Goal: Obtain resource: Obtain resource

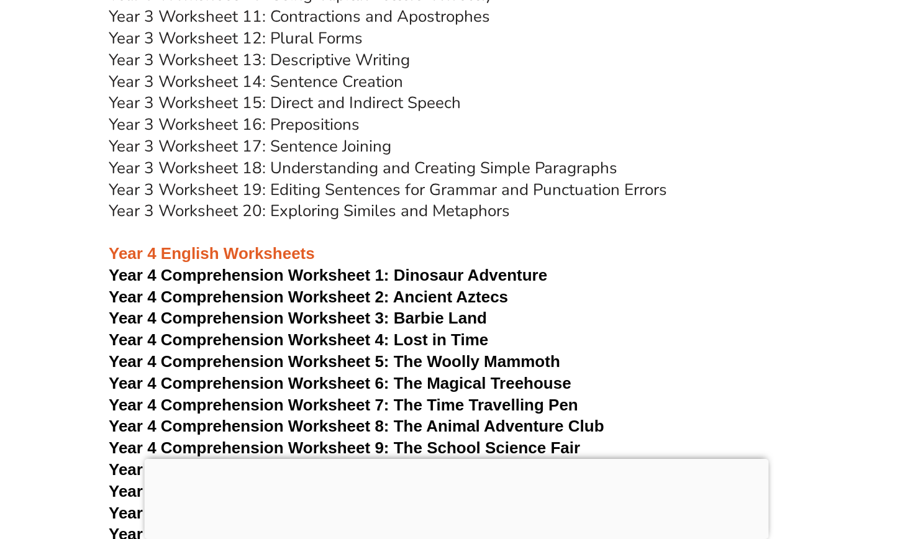
scroll to position [4581, 0]
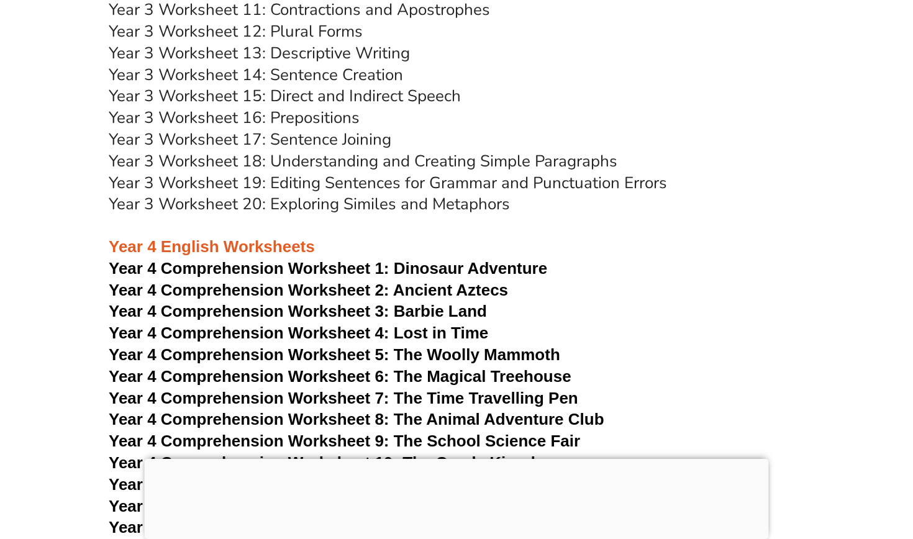
click at [328, 259] on span "Year 4 Comprehension Worksheet 1:" at bounding box center [249, 268] width 281 height 19
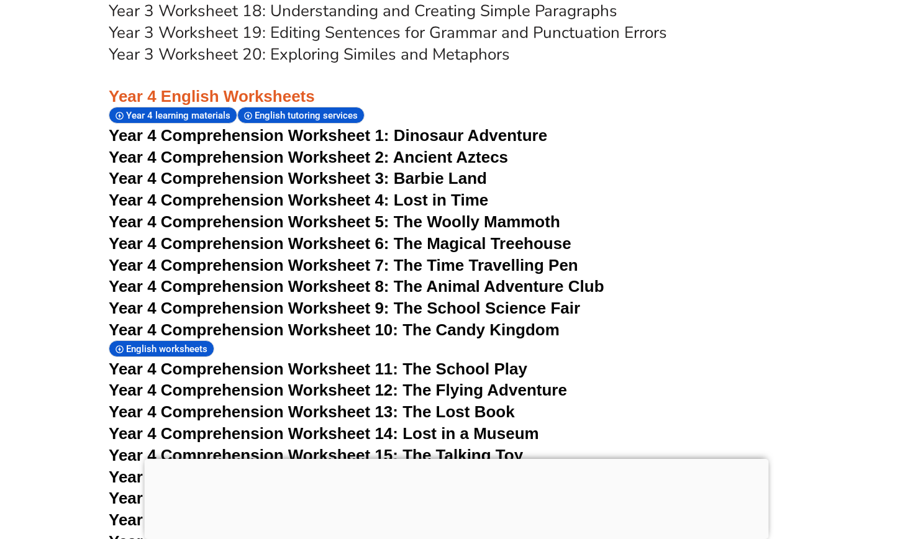
scroll to position [4813, 0]
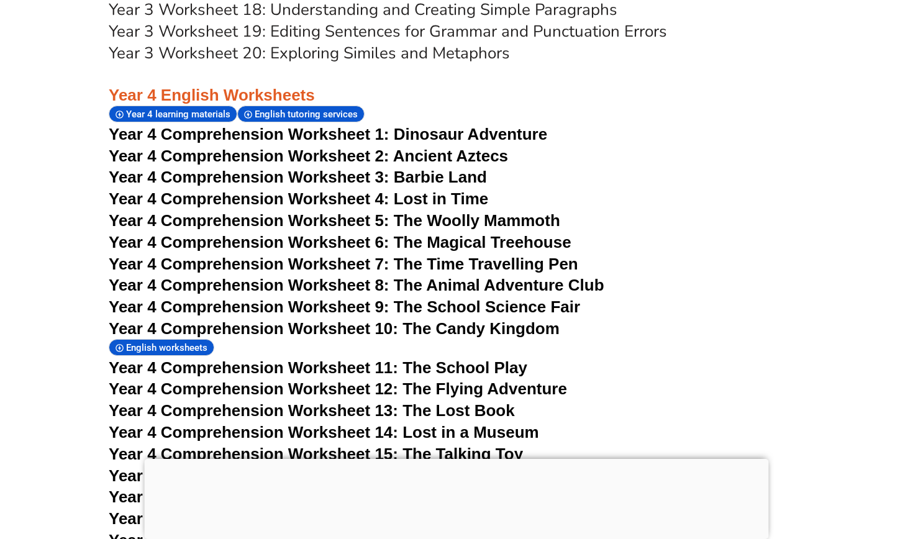
click at [425, 358] on span "Year 4 Comprehension Worksheet 11: The School Play" at bounding box center [318, 367] width 419 height 19
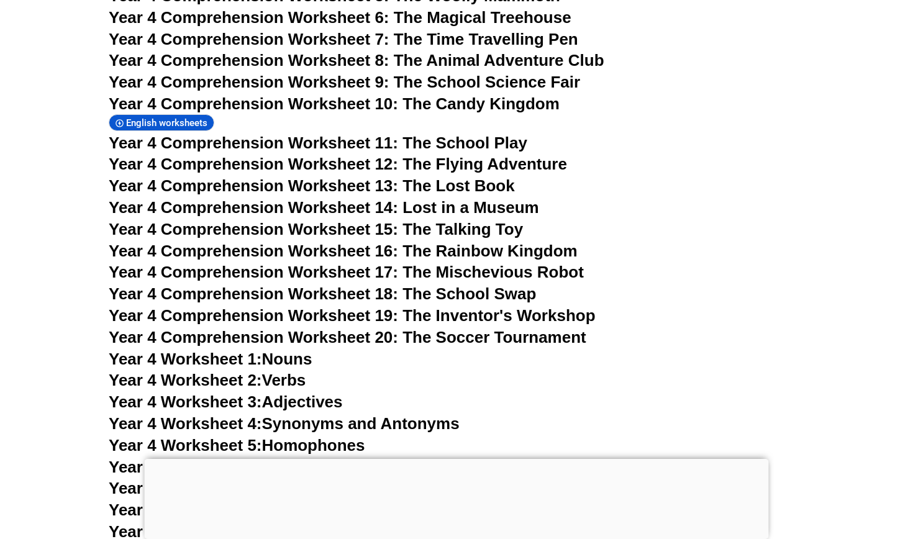
scroll to position [5039, 0]
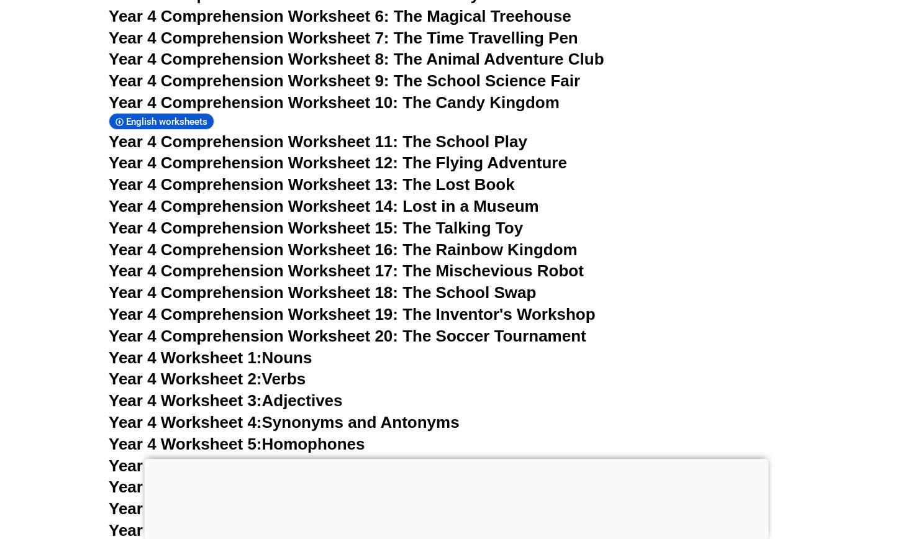
click at [227, 391] on span "Year 4 Worksheet 3:" at bounding box center [185, 400] width 153 height 19
click at [240, 391] on span "Year 4 Worksheet 3:" at bounding box center [185, 400] width 153 height 19
click at [268, 391] on link "Year 4 Worksheet 3: Adjectives" at bounding box center [226, 400] width 234 height 19
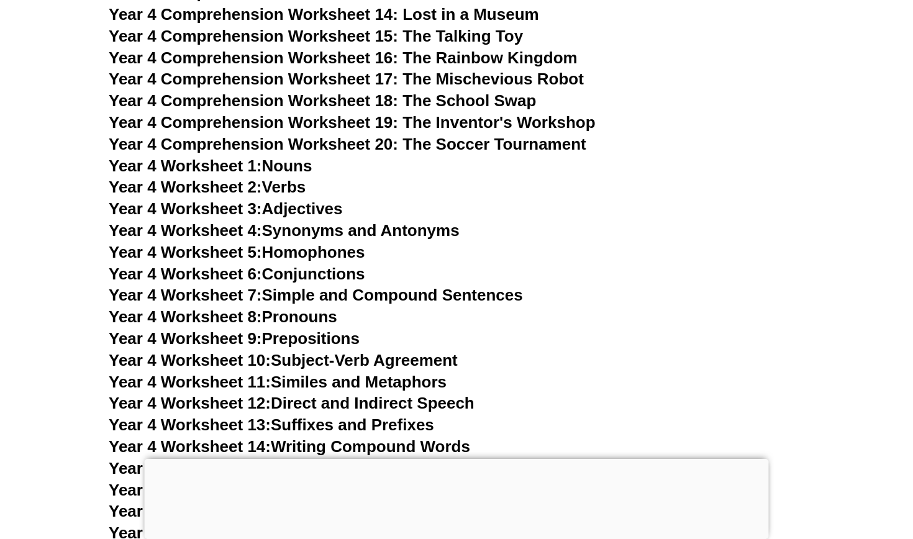
scroll to position [5237, 0]
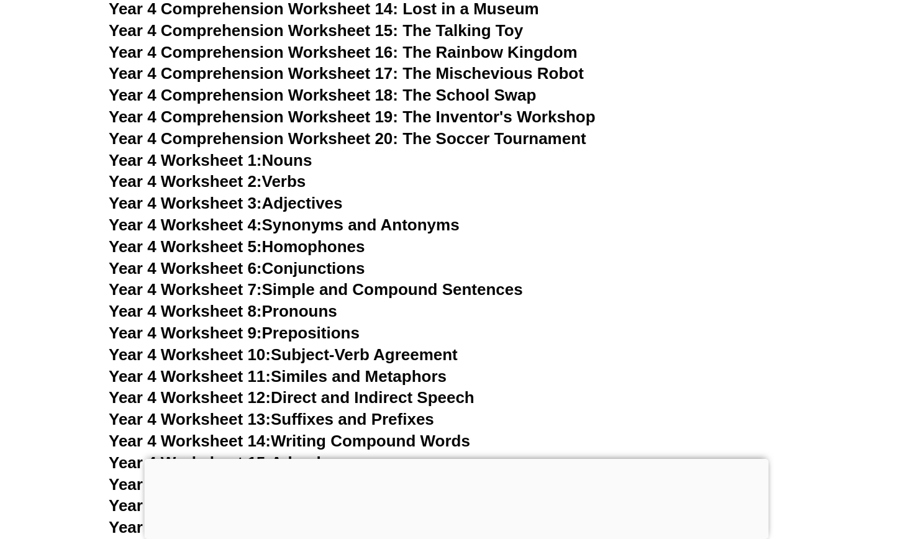
click at [226, 432] on span "Year 4 Worksheet 14:" at bounding box center [190, 441] width 162 height 19
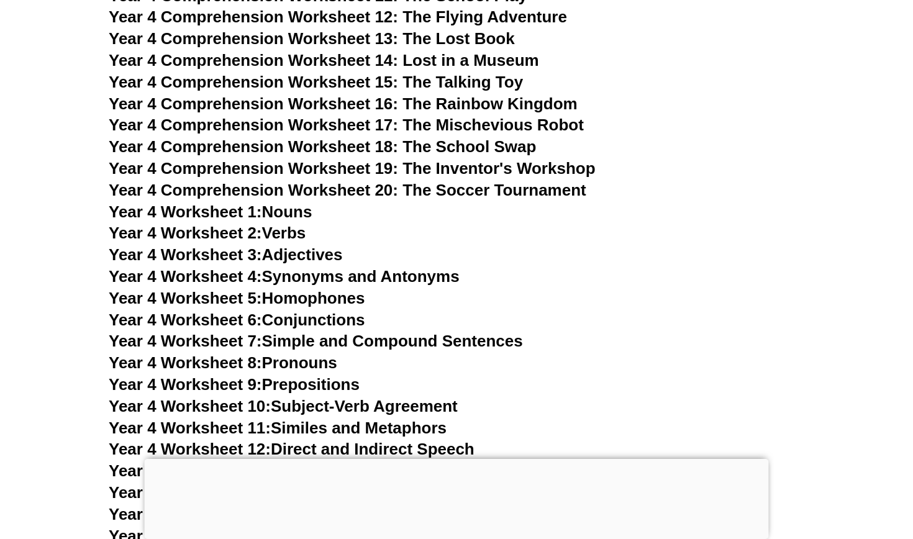
scroll to position [5183, 0]
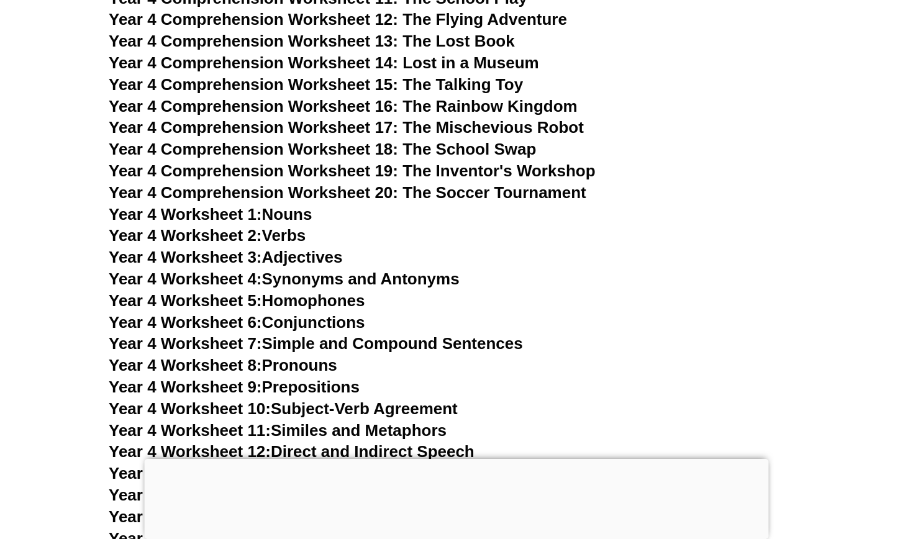
click at [220, 205] on span "Year 4 Worksheet 1:" at bounding box center [185, 214] width 153 height 19
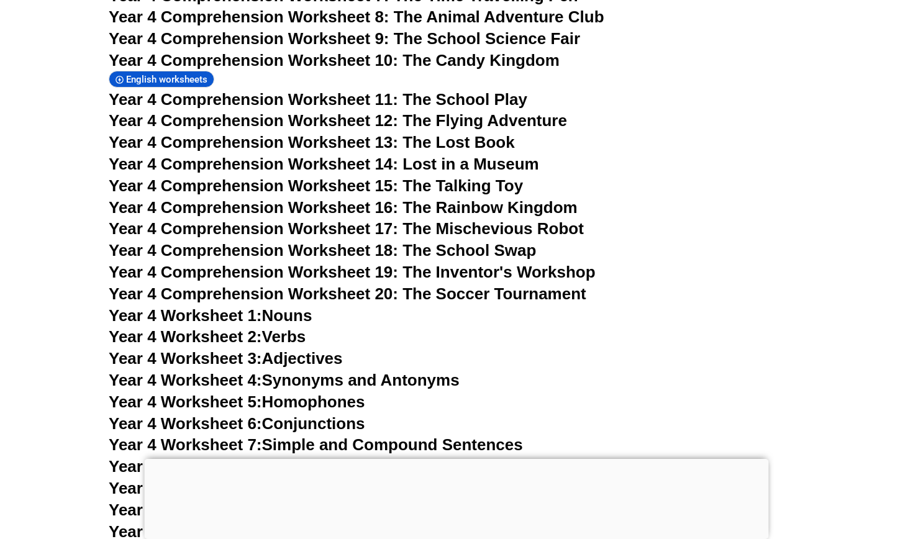
scroll to position [5082, 0]
click at [206, 392] on span "Year 4 Worksheet 5:" at bounding box center [185, 401] width 153 height 19
